Goal: Task Accomplishment & Management: Use online tool/utility

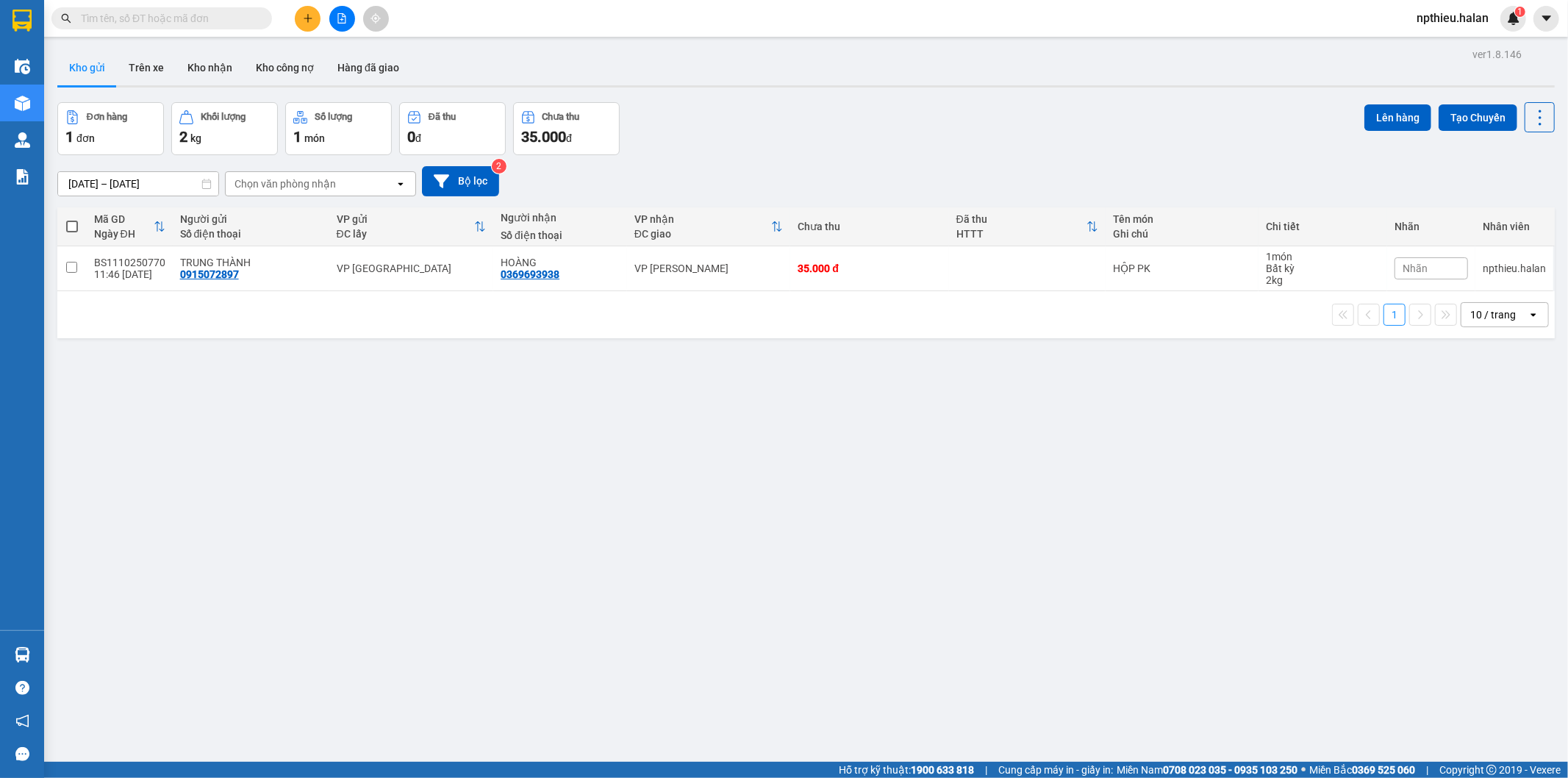
click at [225, 24] on input "text" at bounding box center [167, 18] width 173 height 16
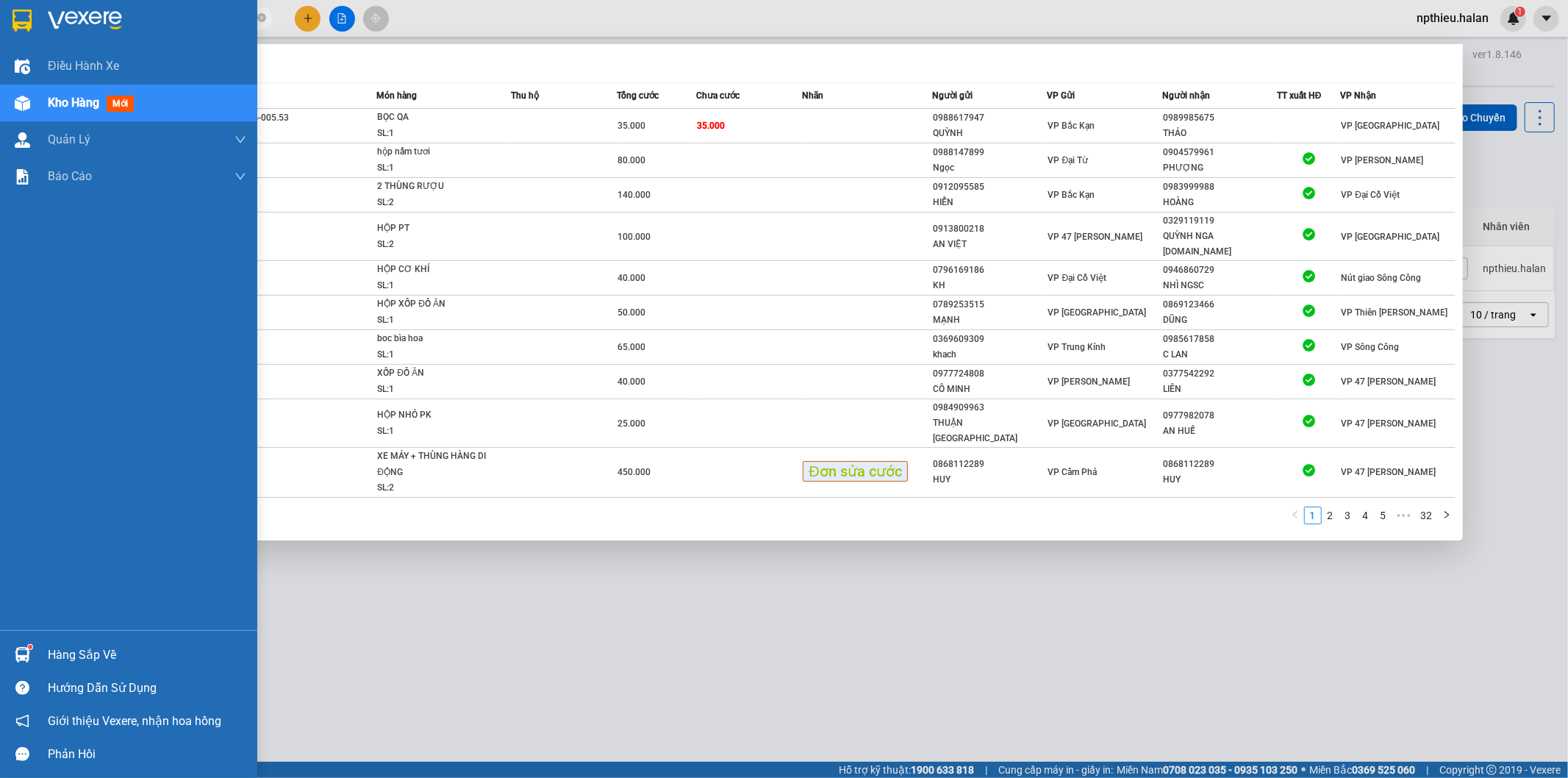
type input "250228"
click at [66, 650] on div "Hàng sắp về" at bounding box center [147, 655] width 198 height 22
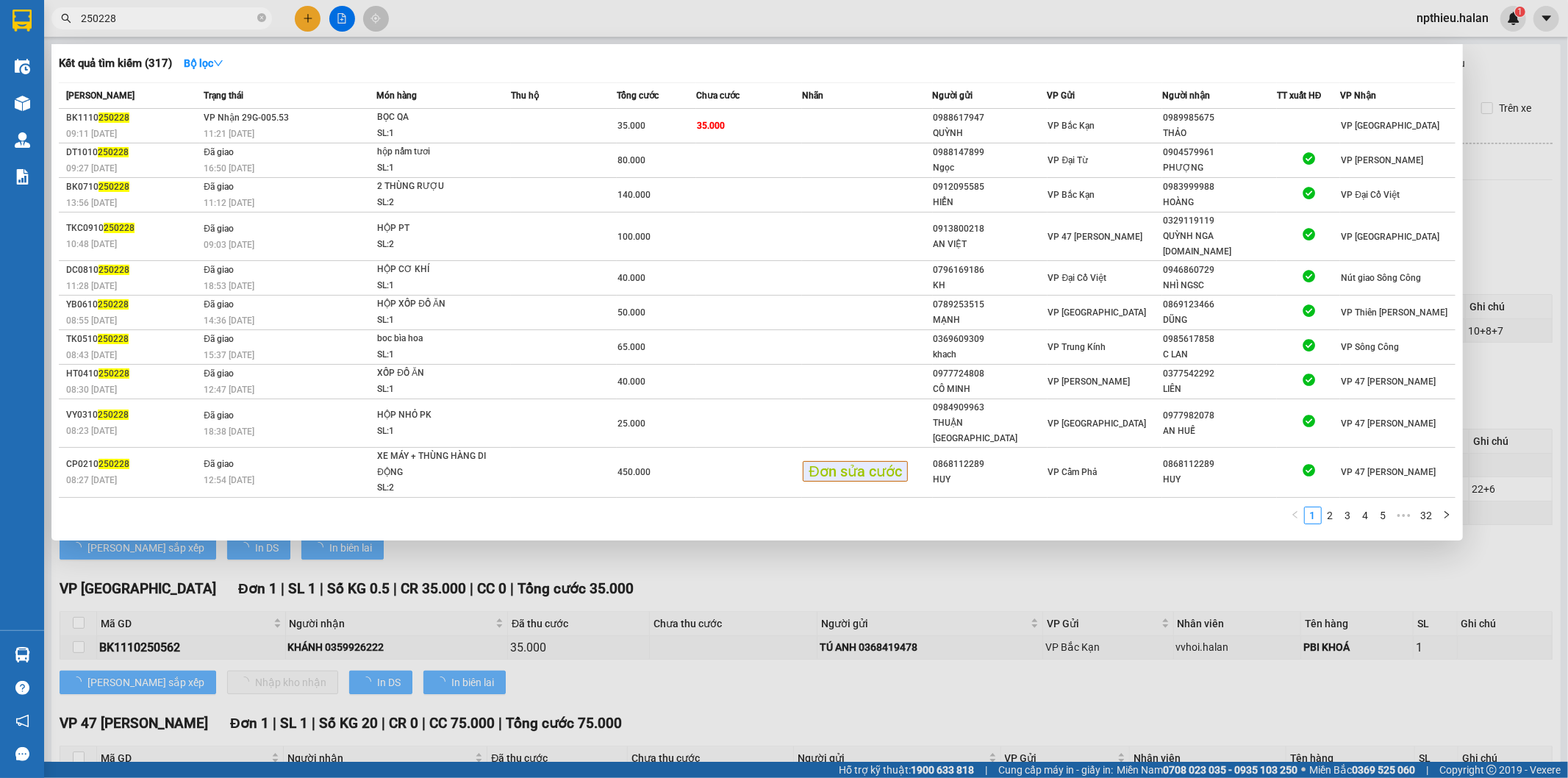
click at [1533, 431] on div at bounding box center [784, 389] width 1568 height 778
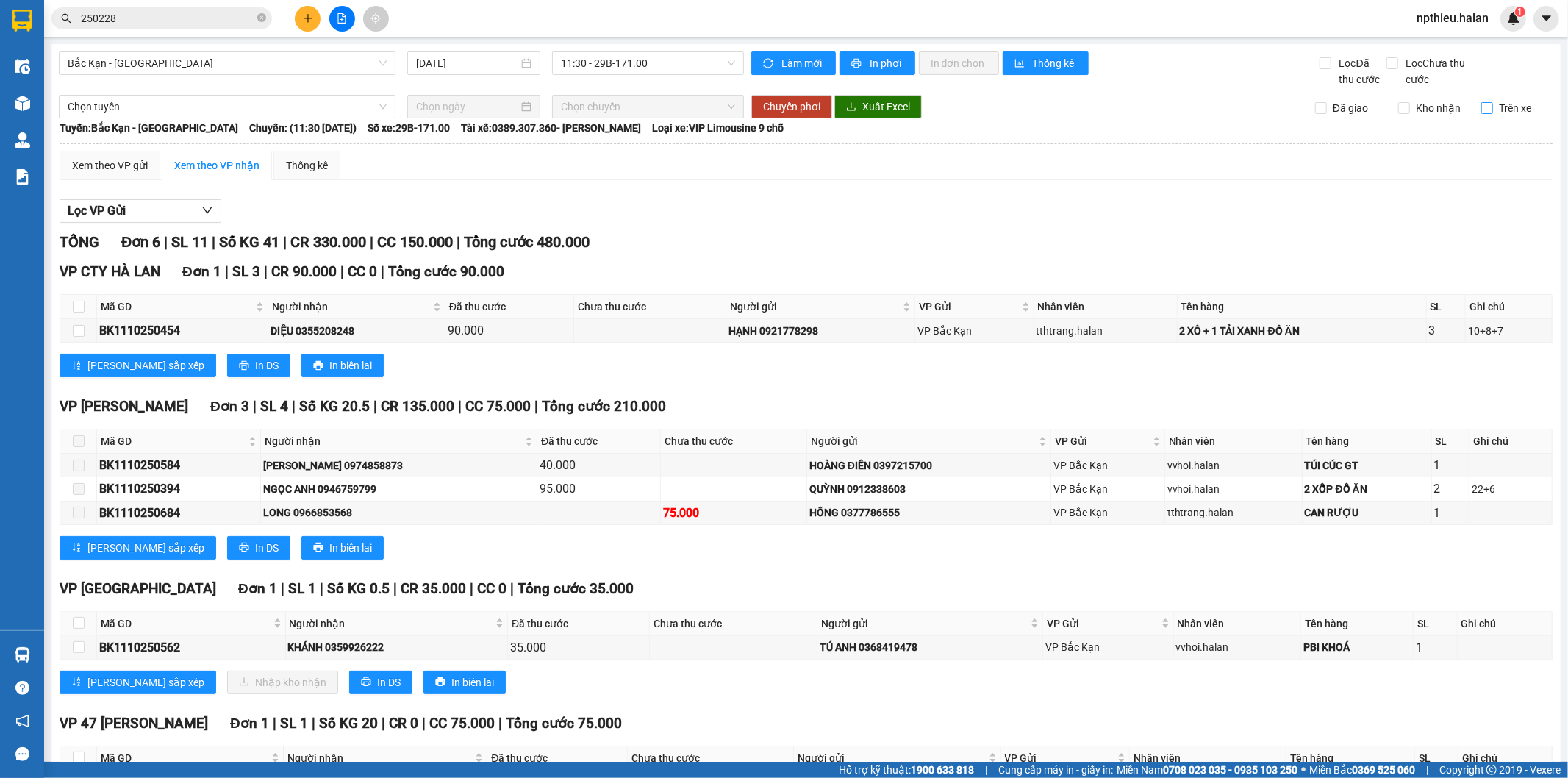
click at [1481, 107] on input "Trên xe" at bounding box center [1487, 108] width 12 height 12
checkbox input "true"
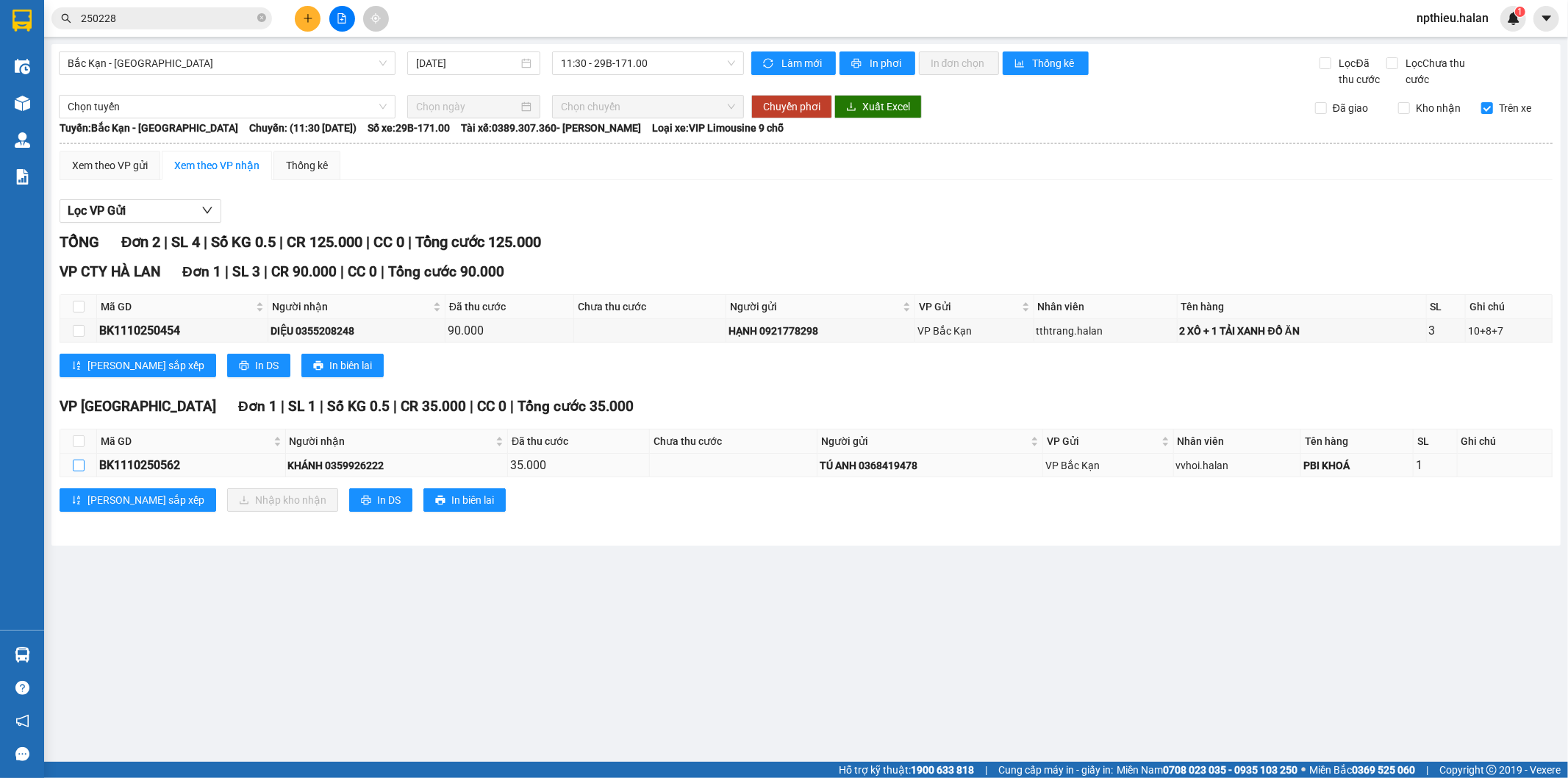
click at [77, 466] on input "checkbox" at bounding box center [78, 464] width 12 height 12
checkbox input "true"
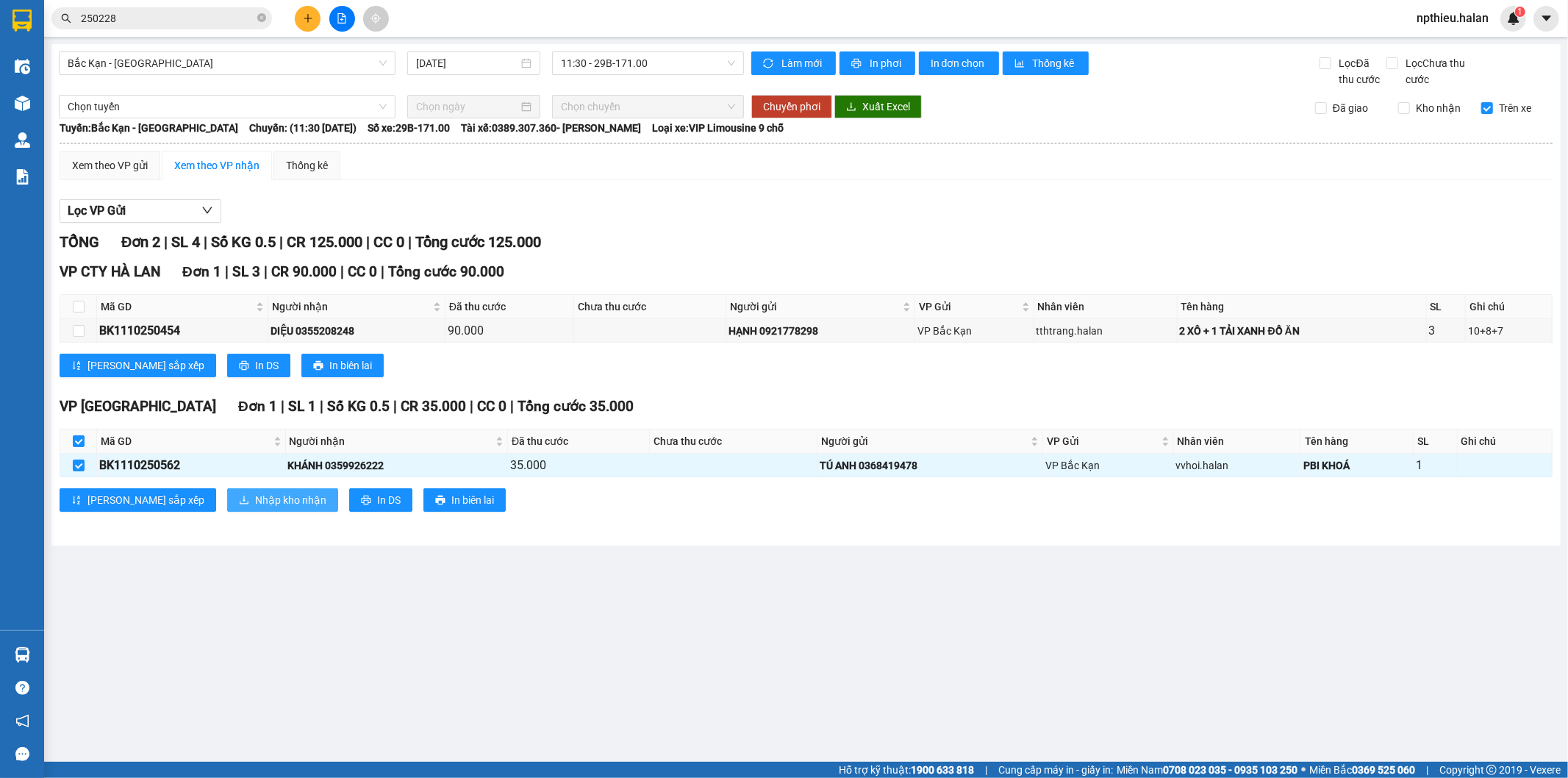
click at [256, 498] on span "Nhập kho nhận" at bounding box center [291, 499] width 71 height 16
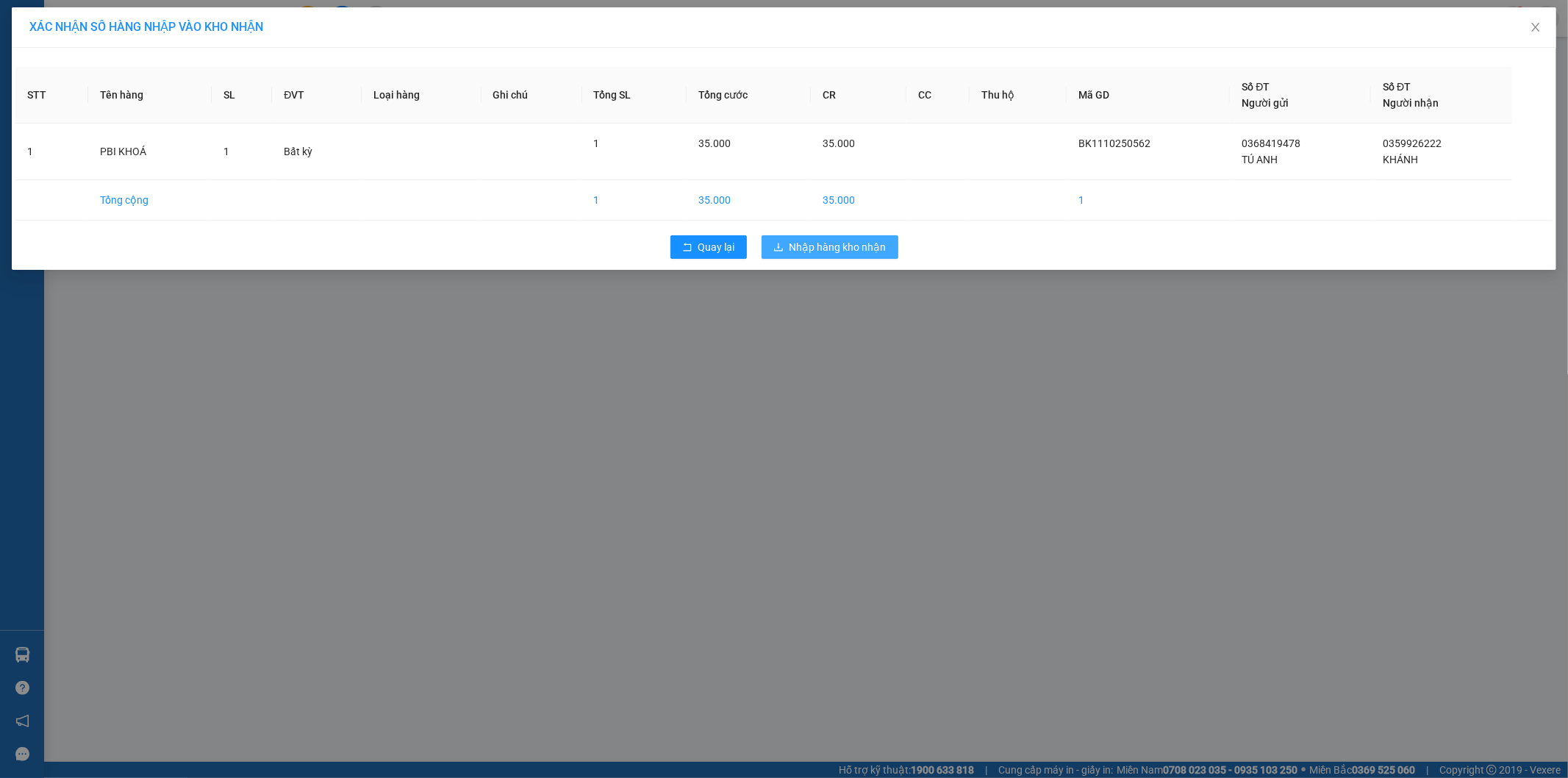
click at [816, 248] on span "Nhập hàng kho nhận" at bounding box center [838, 247] width 97 height 16
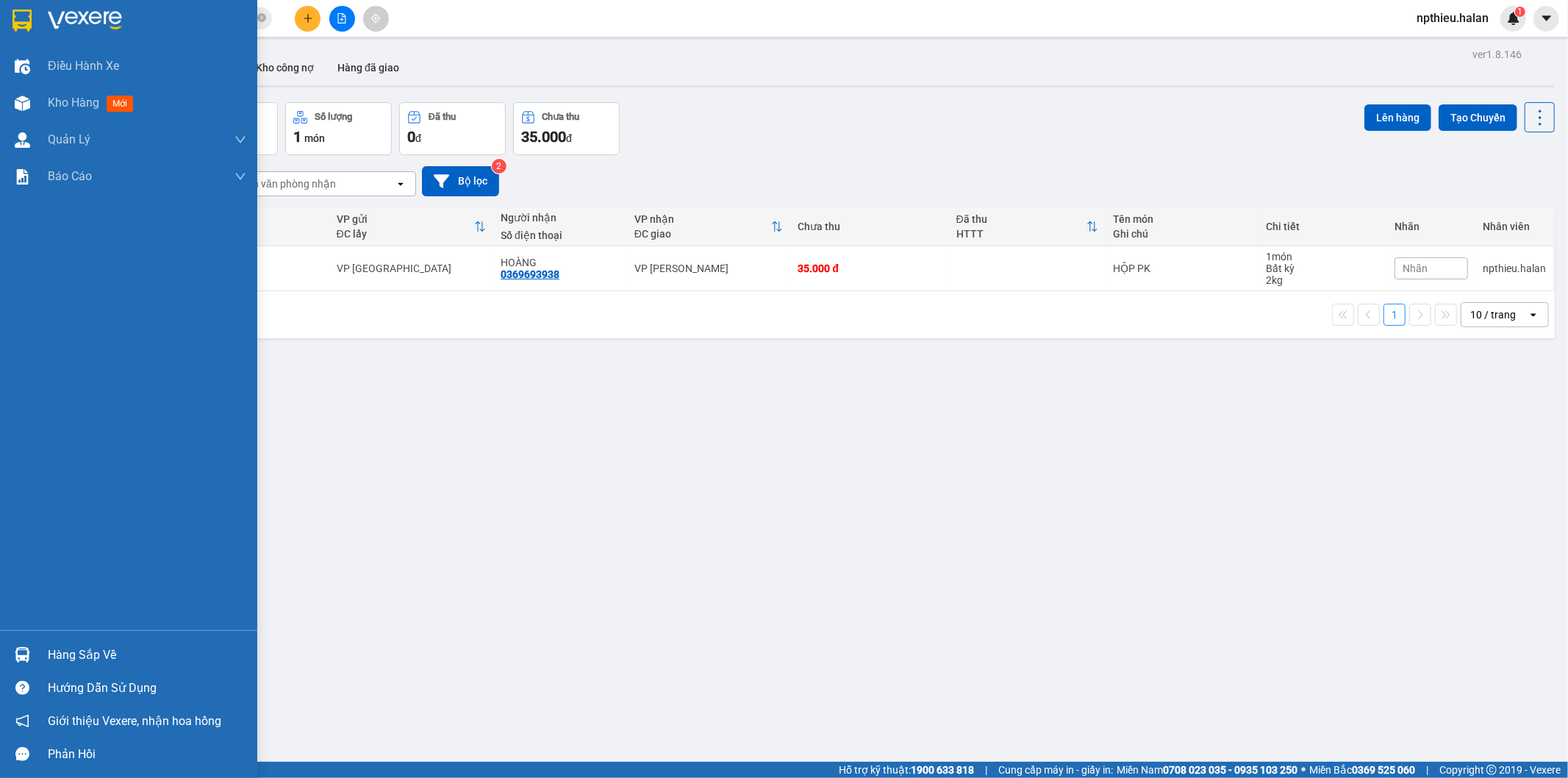
click at [74, 657] on div "Hàng sắp về" at bounding box center [147, 655] width 198 height 22
